Goal: Information Seeking & Learning: Learn about a topic

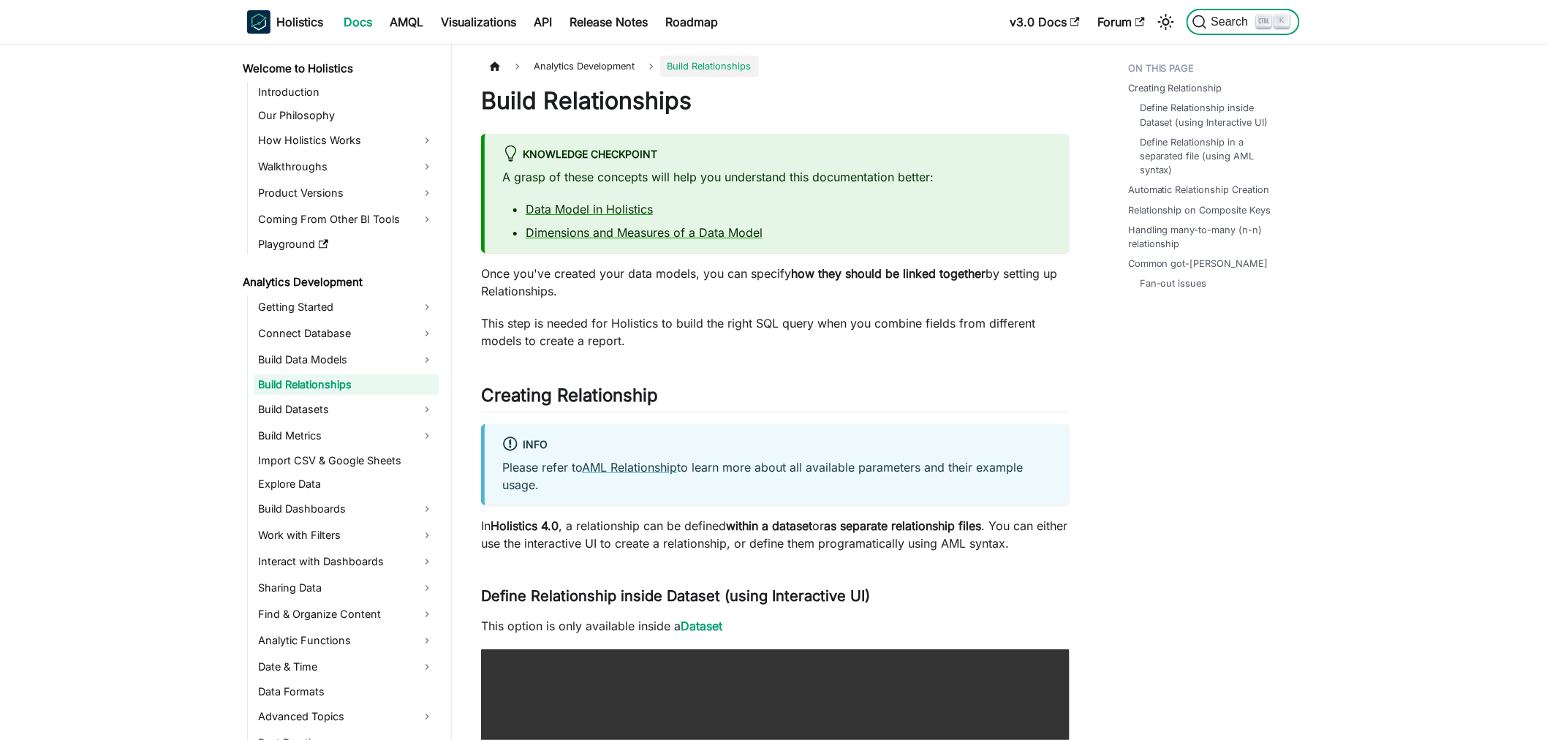
click at [1212, 29] on button "Search K" at bounding box center [1242, 22] width 113 height 26
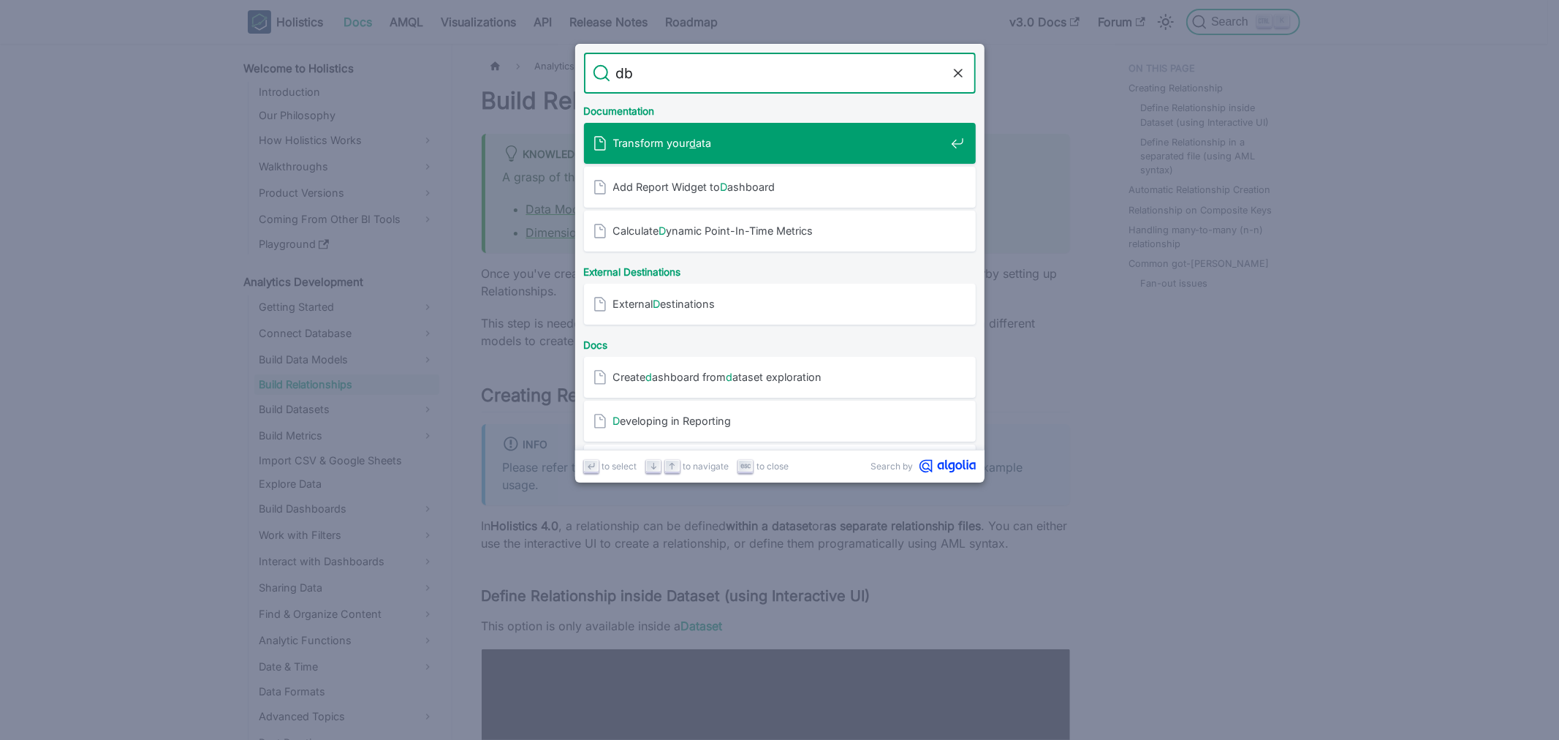
type input "dbt"
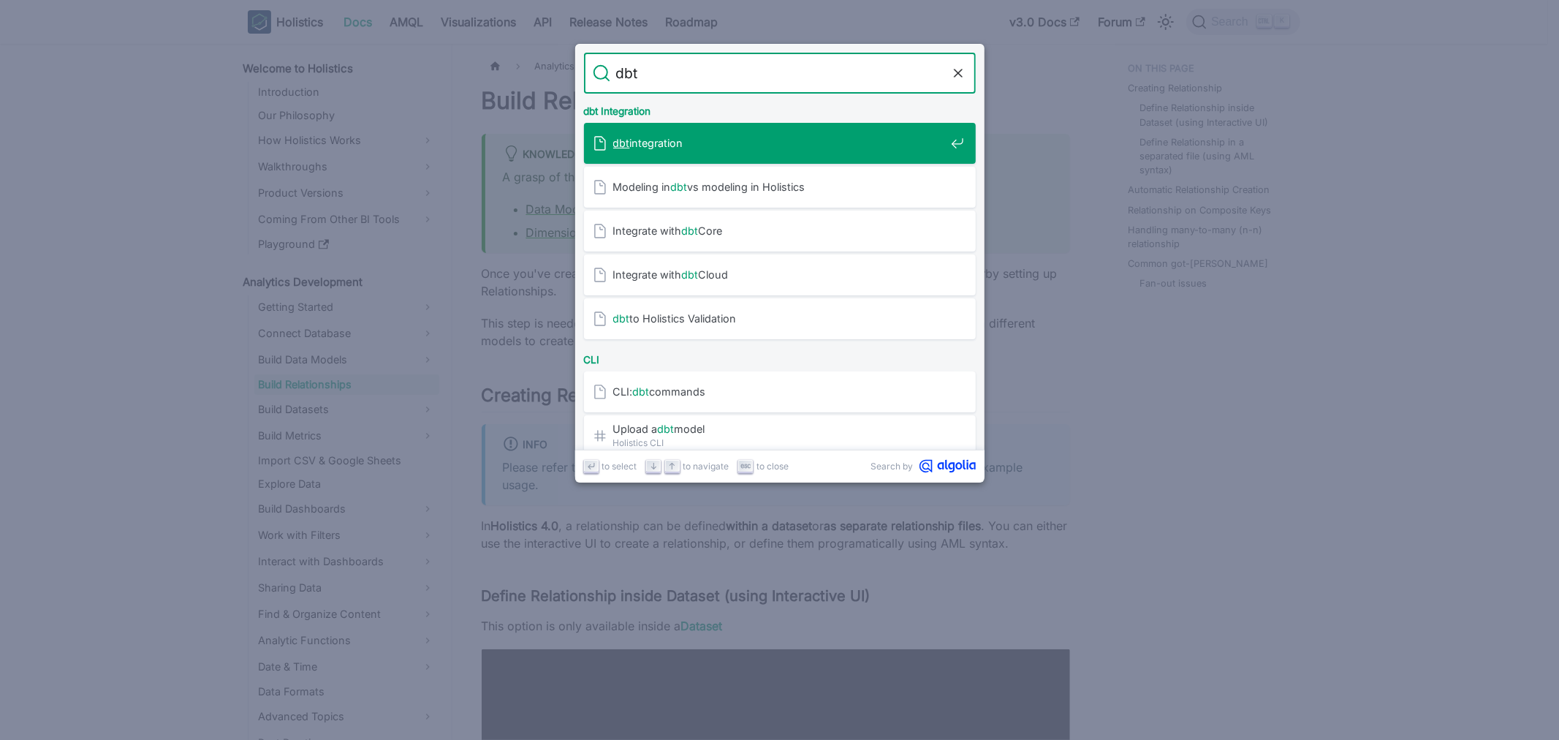
click at [682, 151] on div "dbt integration" at bounding box center [784, 143] width 383 height 41
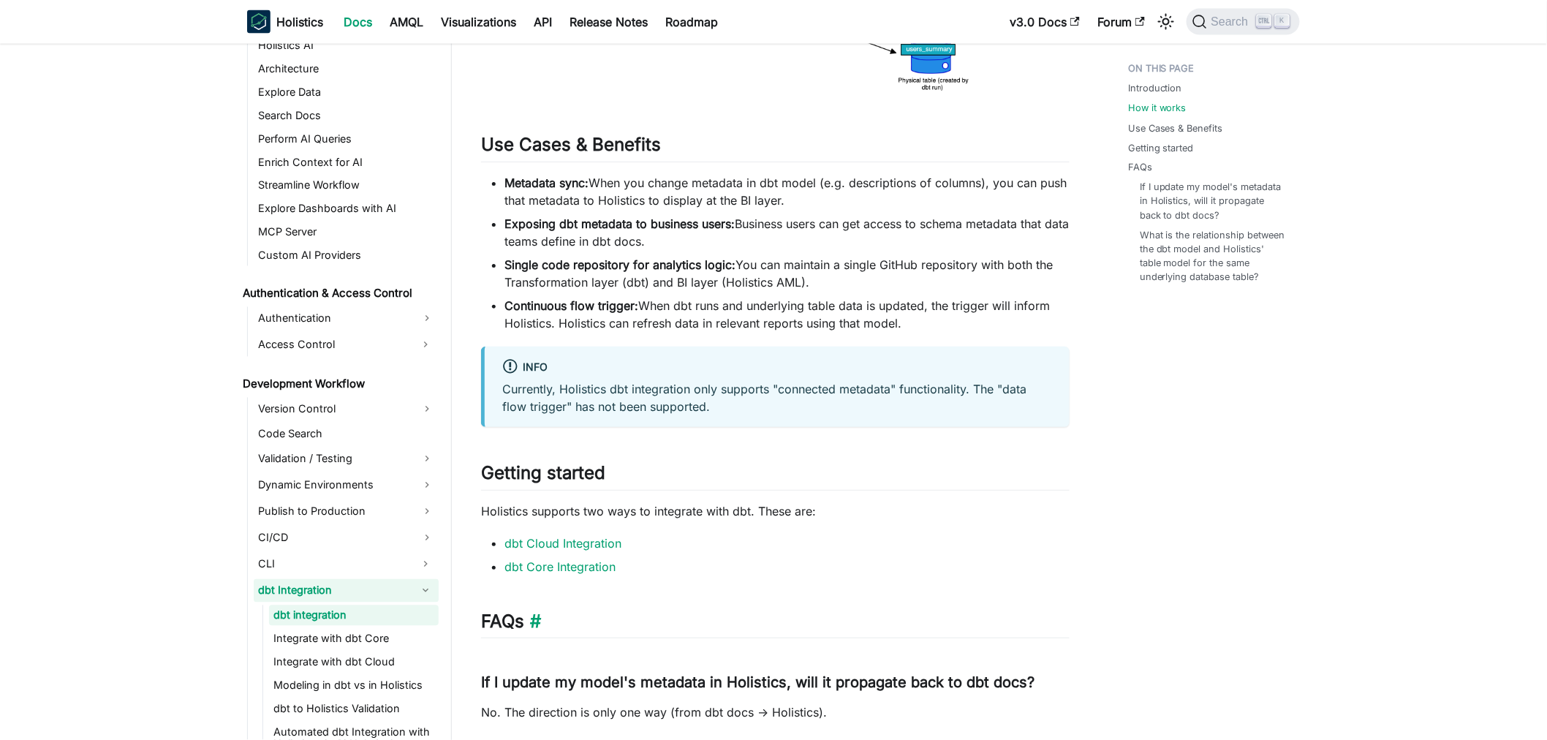
scroll to position [1055, 0]
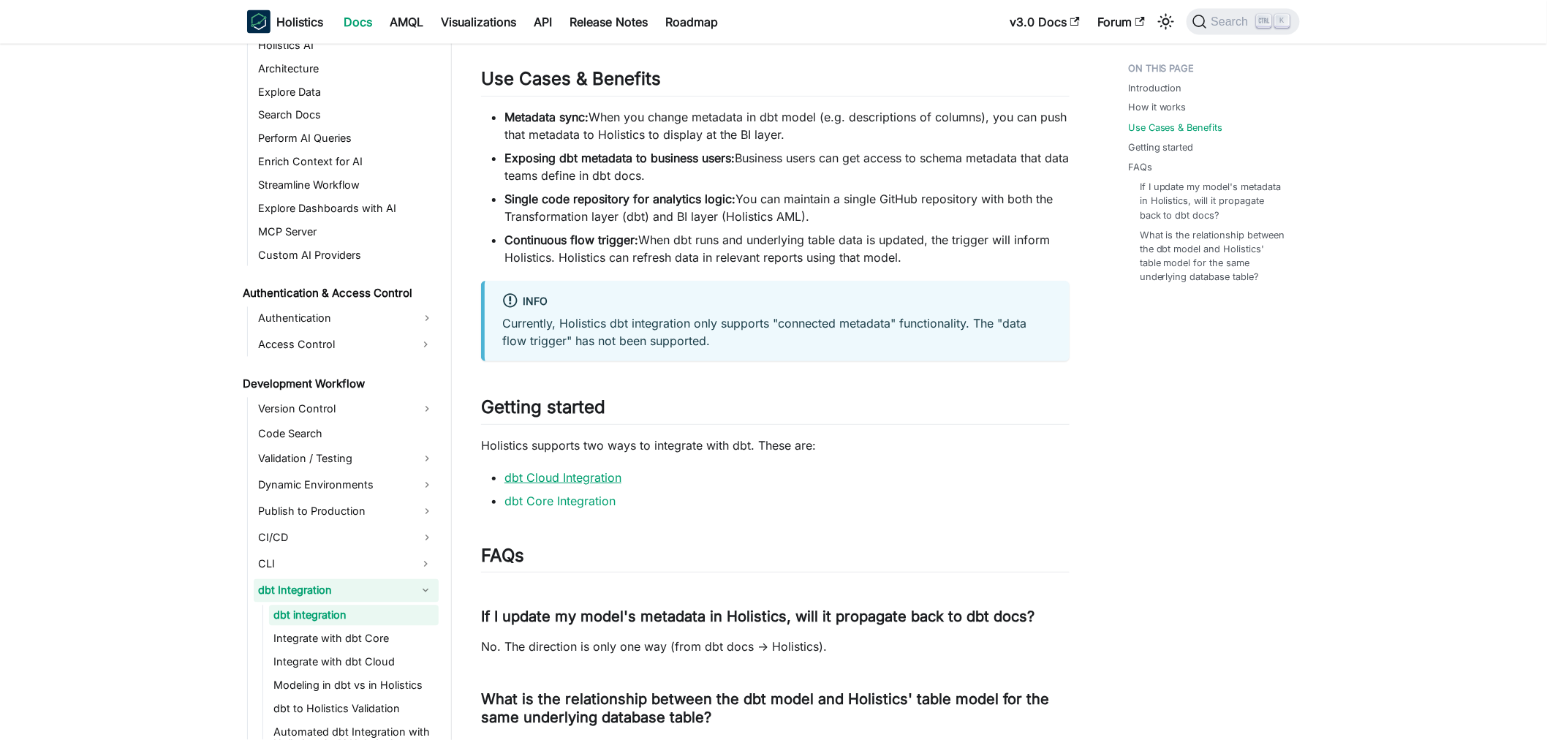
click at [588, 479] on link "dbt Cloud Integration" at bounding box center [562, 477] width 117 height 15
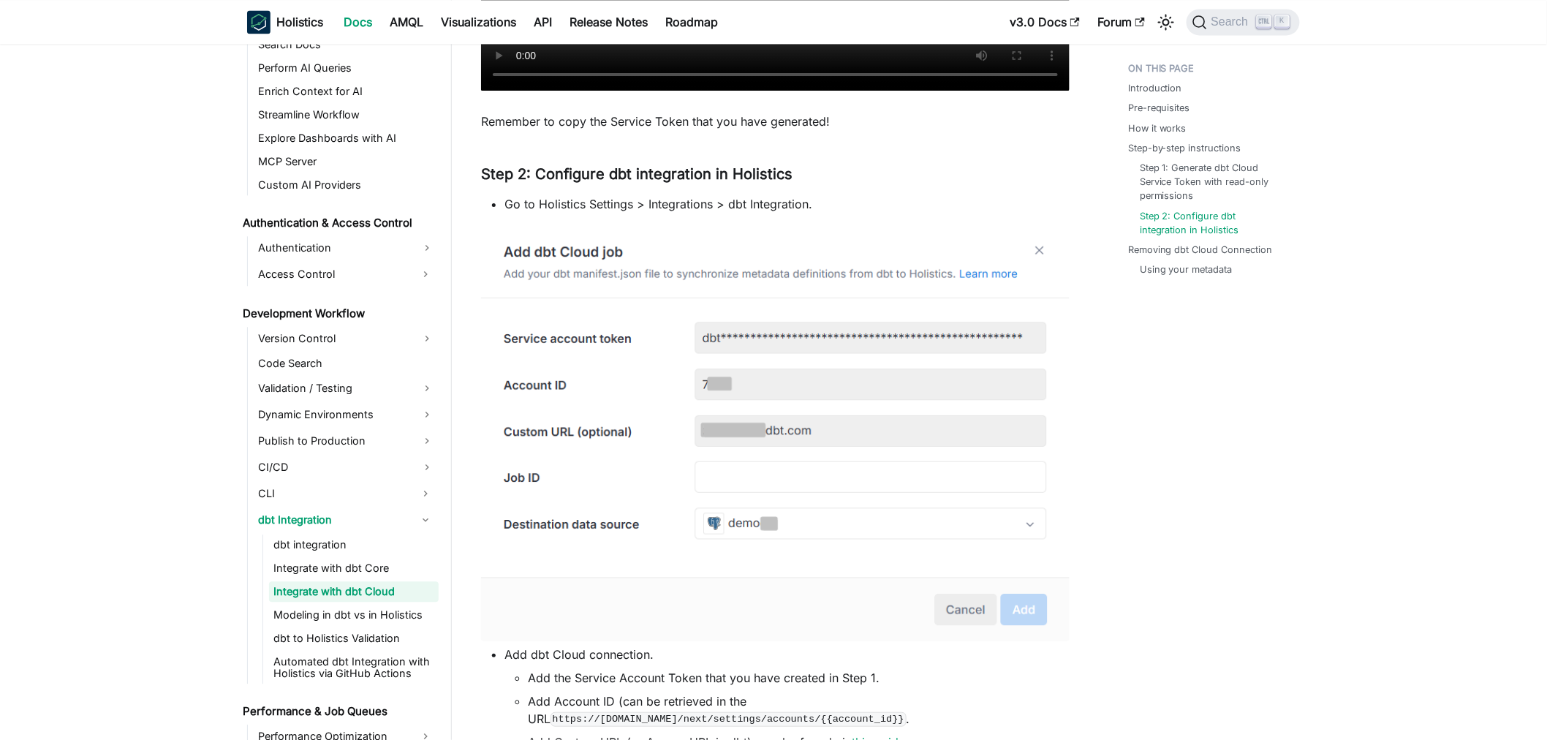
scroll to position [1380, 0]
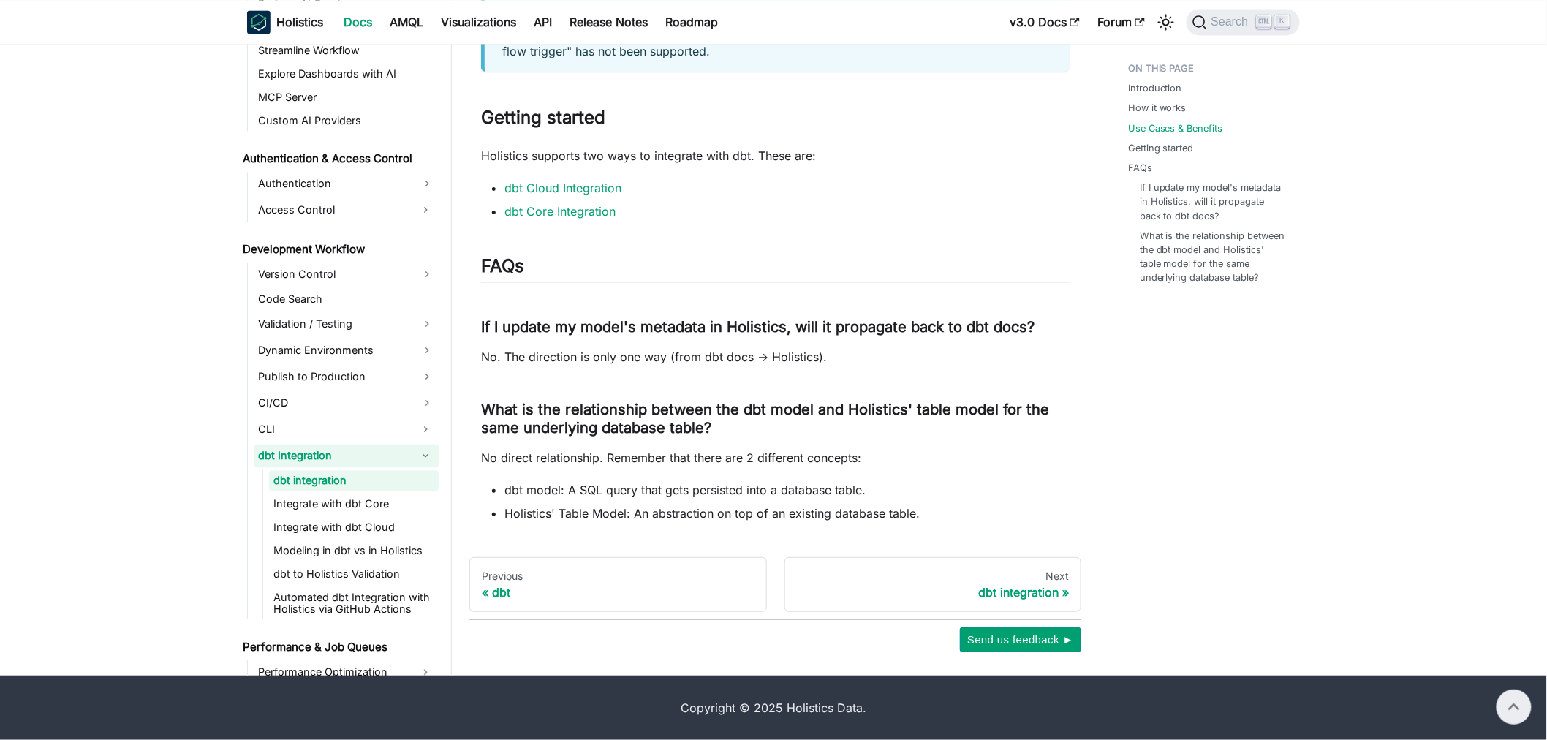
scroll to position [1055, 0]
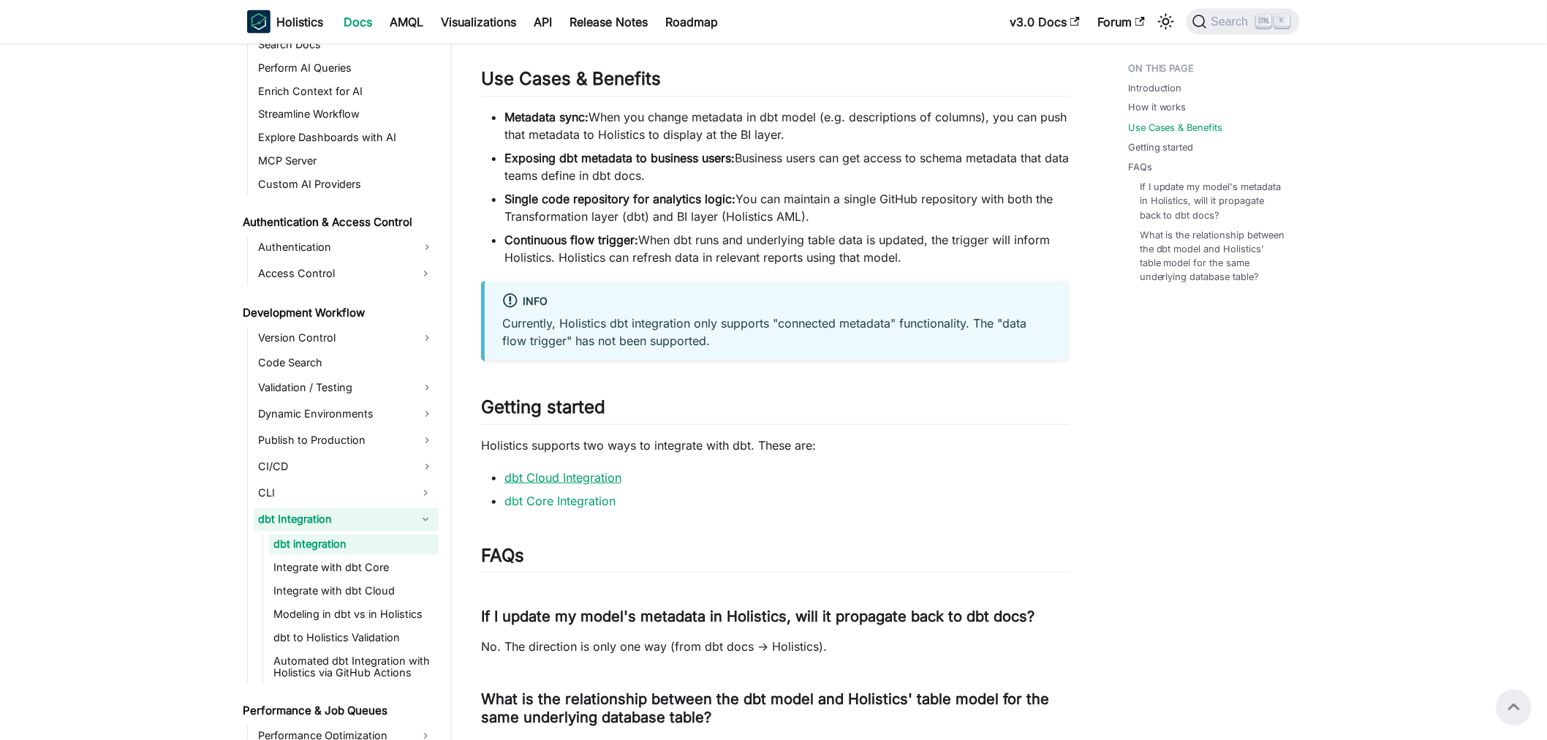
click at [593, 475] on link "dbt Cloud Integration" at bounding box center [562, 477] width 117 height 15
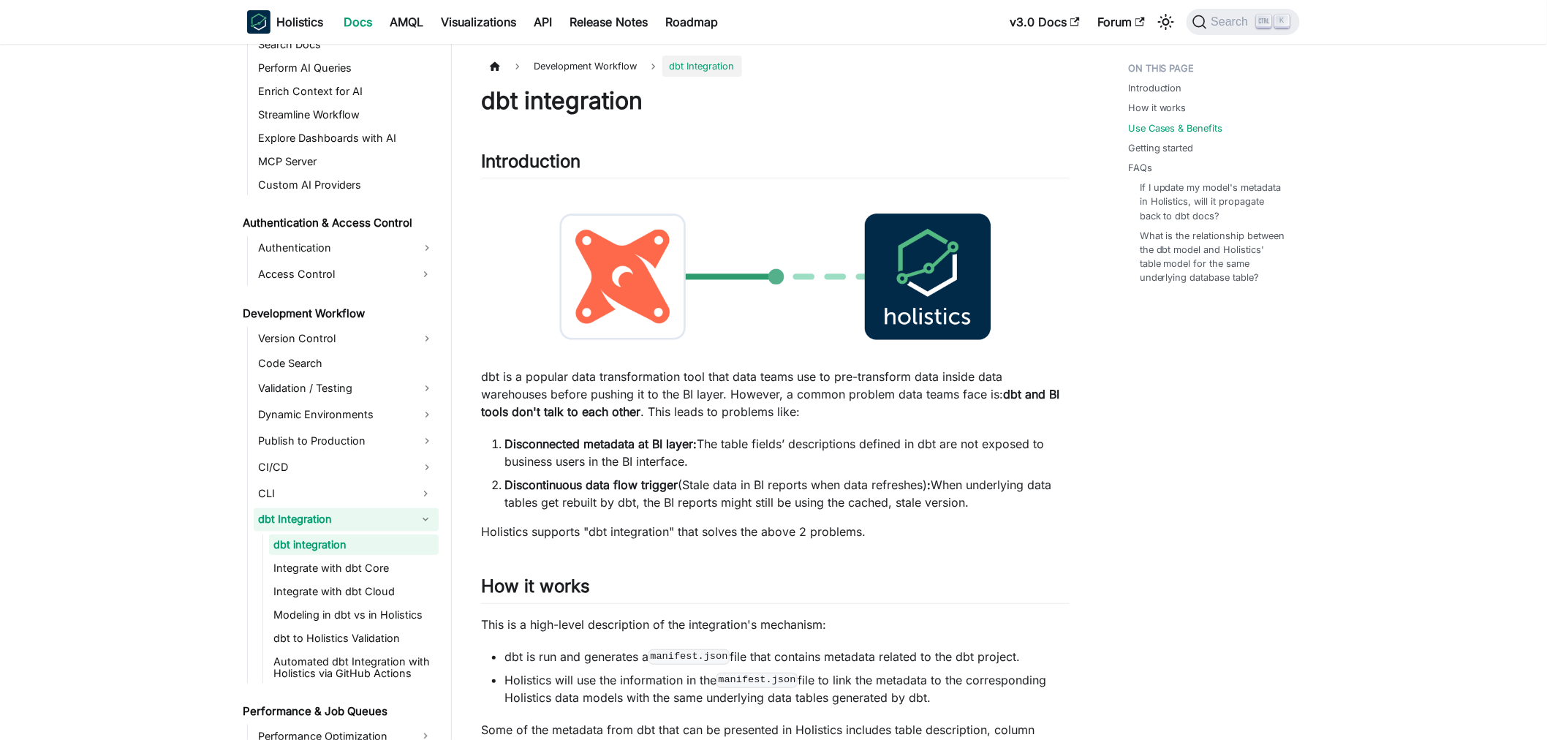
scroll to position [1055, 0]
